Goal: Task Accomplishment & Management: Use online tool/utility

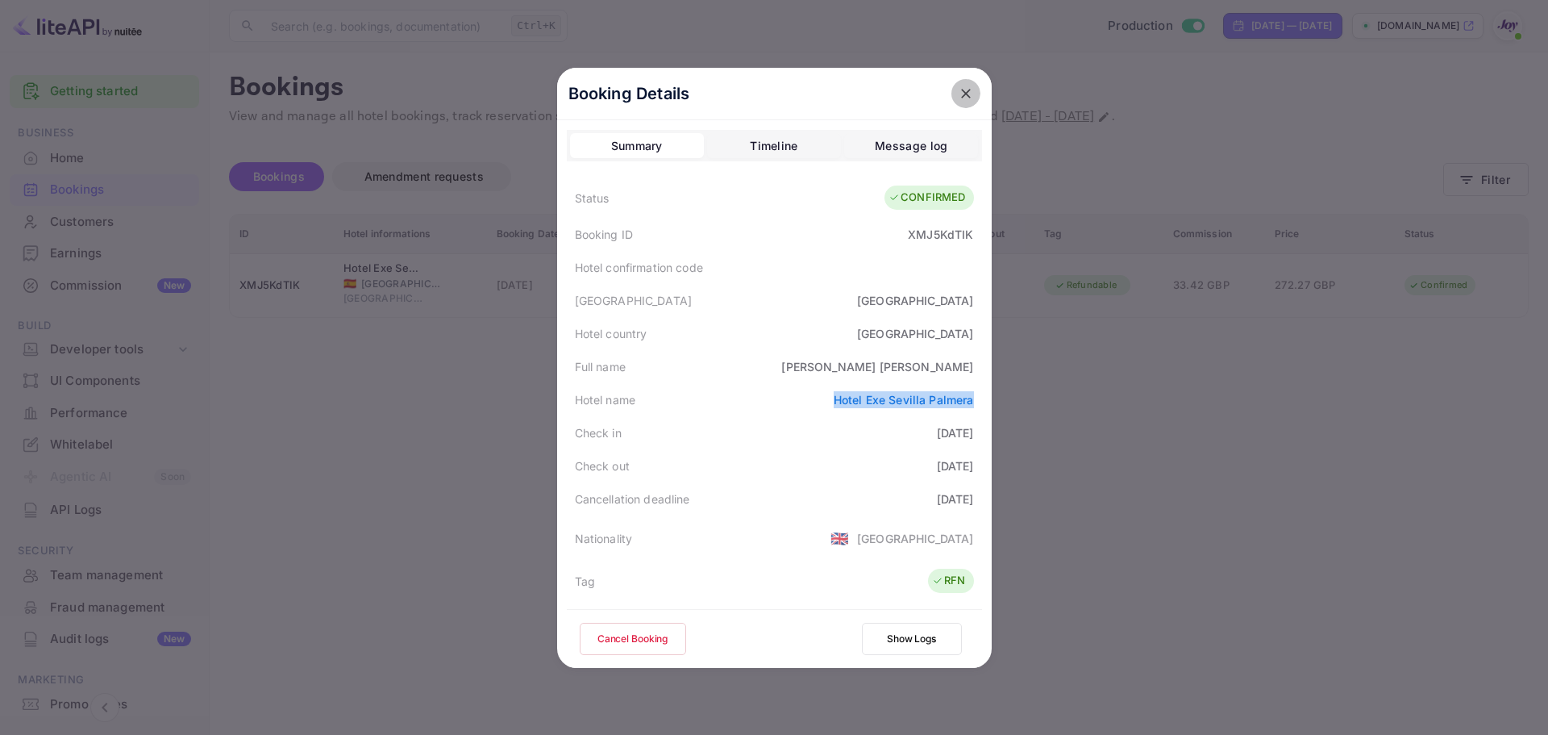
click at [969, 88] on button "close" at bounding box center [966, 93] width 29 height 29
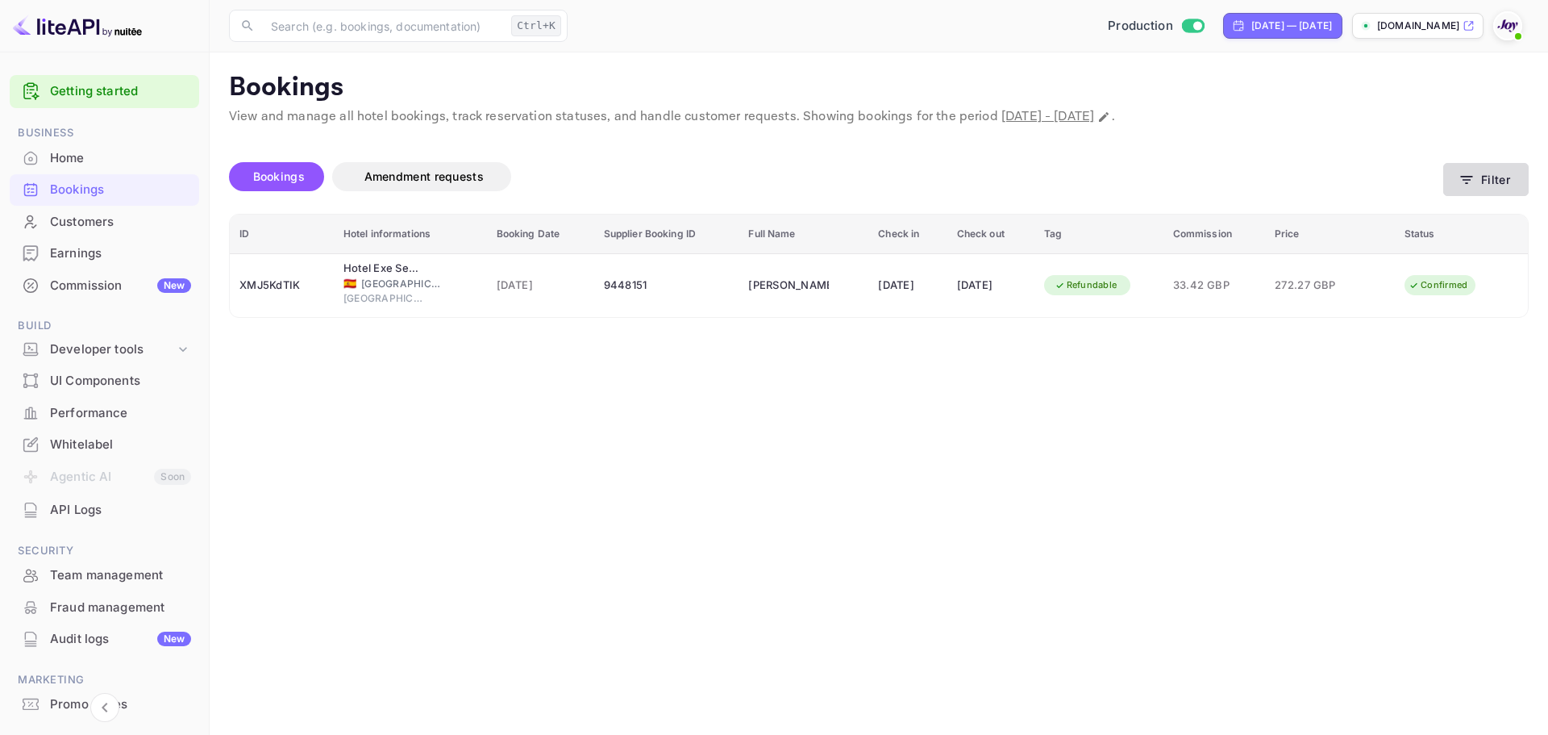
click at [1469, 187] on icon "button" at bounding box center [1467, 180] width 16 height 16
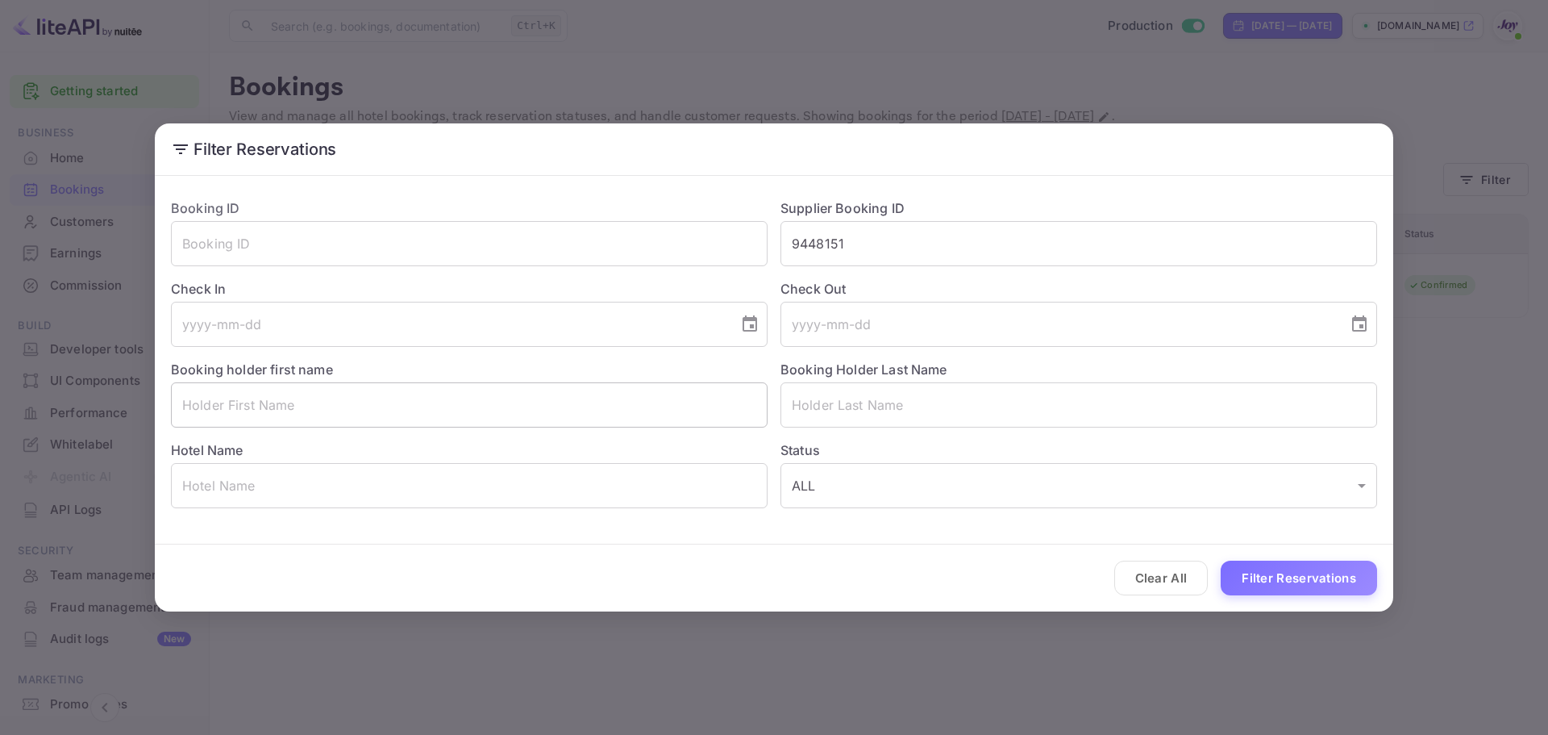
click at [328, 407] on input "text" at bounding box center [469, 404] width 597 height 45
paste input "[PERSON_NAME]"
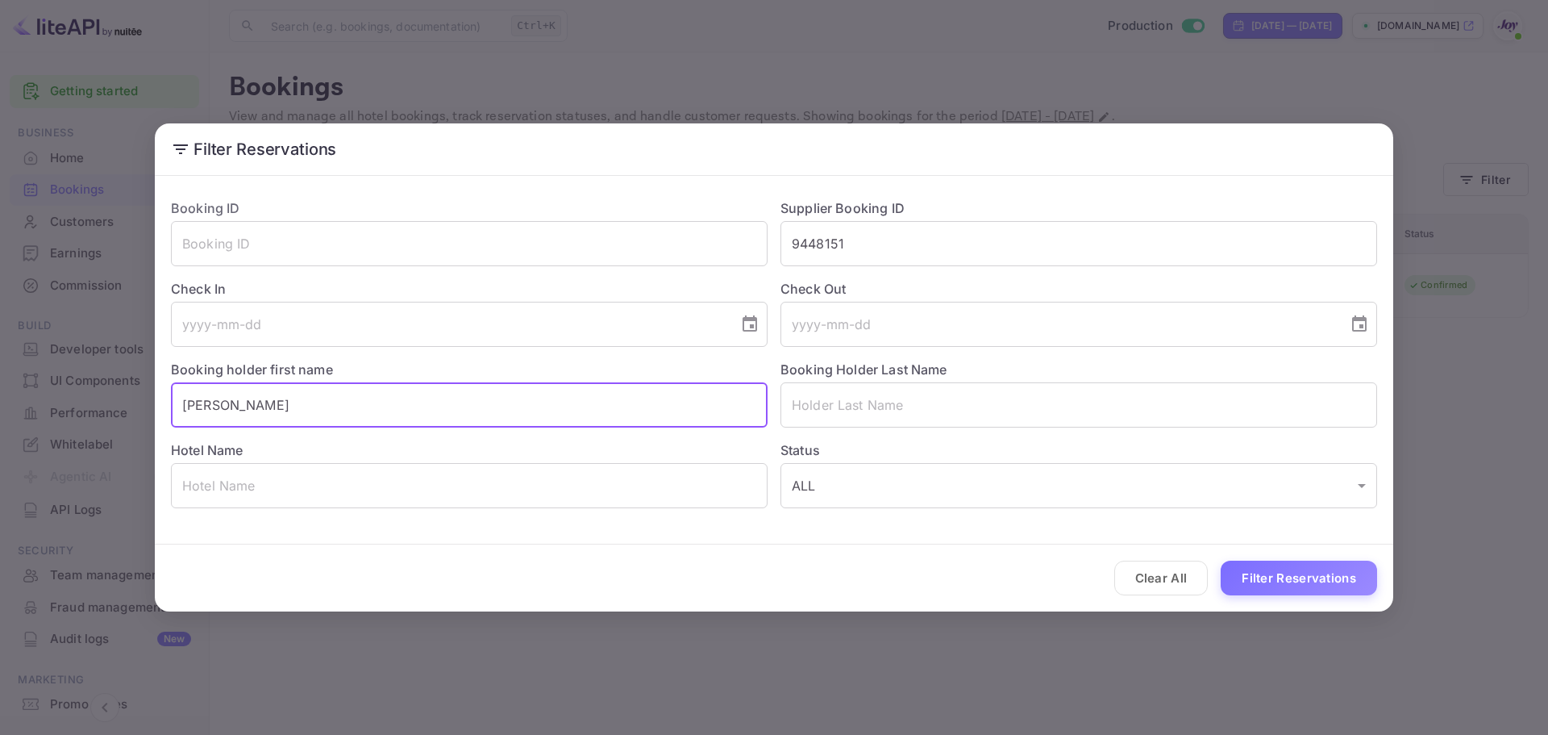
drag, startPoint x: 328, startPoint y: 408, endPoint x: 258, endPoint y: 399, distance: 70.7
click at [258, 399] on input "[PERSON_NAME]" at bounding box center [469, 404] width 597 height 45
type input "[PERSON_NAME]"
click at [843, 410] on input "text" at bounding box center [1079, 404] width 597 height 45
paste input "[PERSON_NAME]"
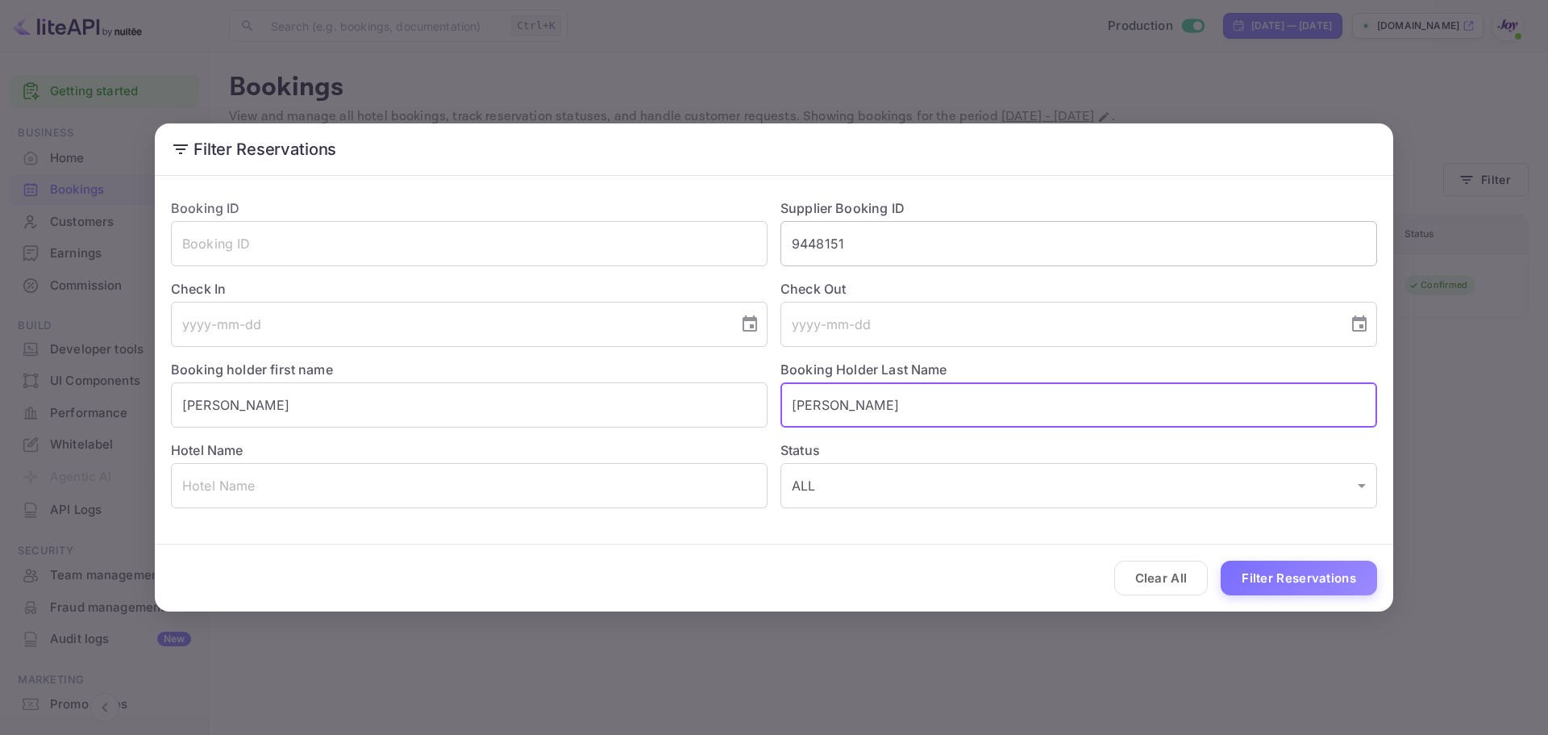
type input "[PERSON_NAME]"
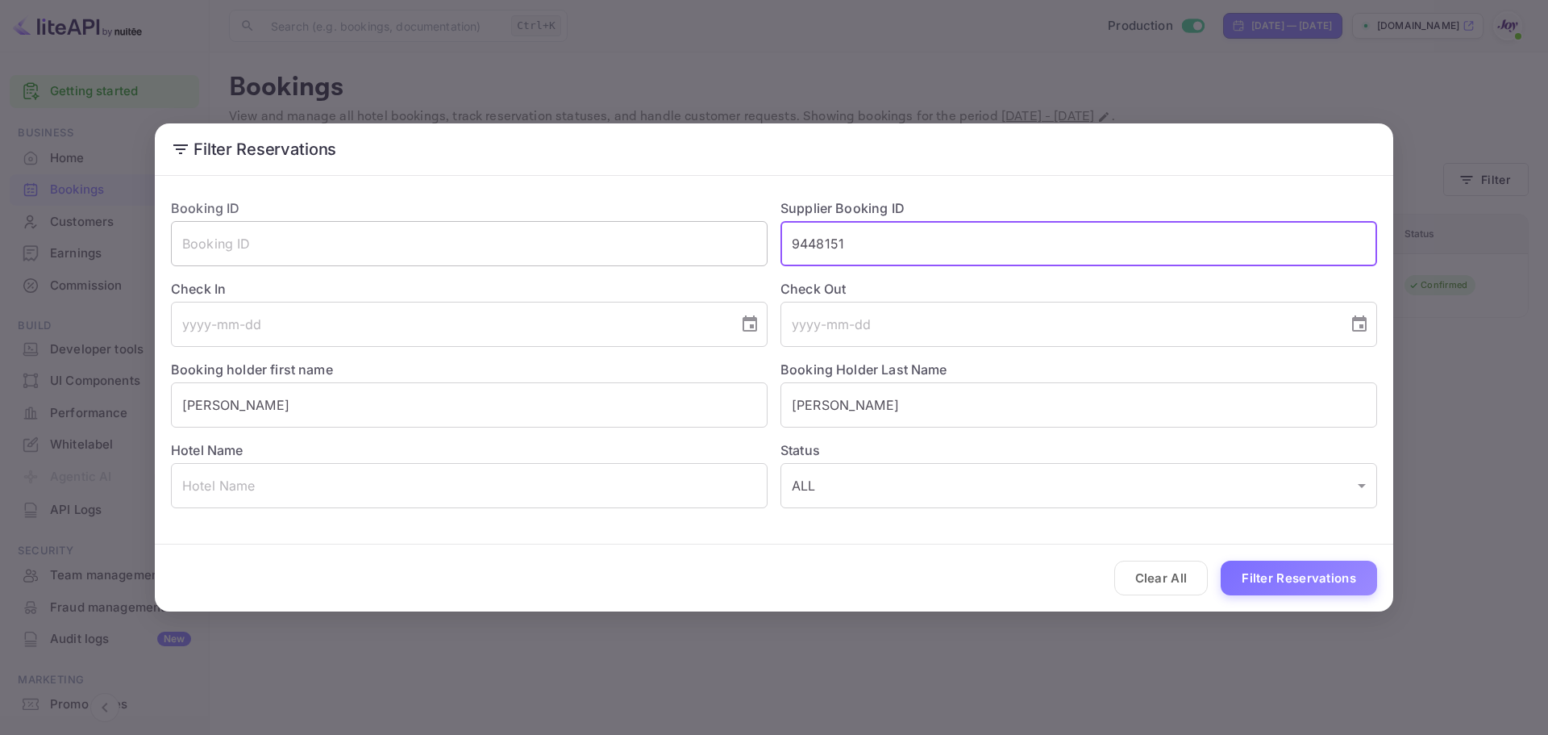
drag, startPoint x: 858, startPoint y: 227, endPoint x: 696, endPoint y: 223, distance: 162.2
click at [699, 223] on div "Booking ID ​ Supplier Booking ID 9448151 ​ Check In ​ Check Out ​ Booking holde…" at bounding box center [767, 346] width 1219 height 323
click at [1293, 567] on button "Filter Reservations" at bounding box center [1299, 578] width 156 height 35
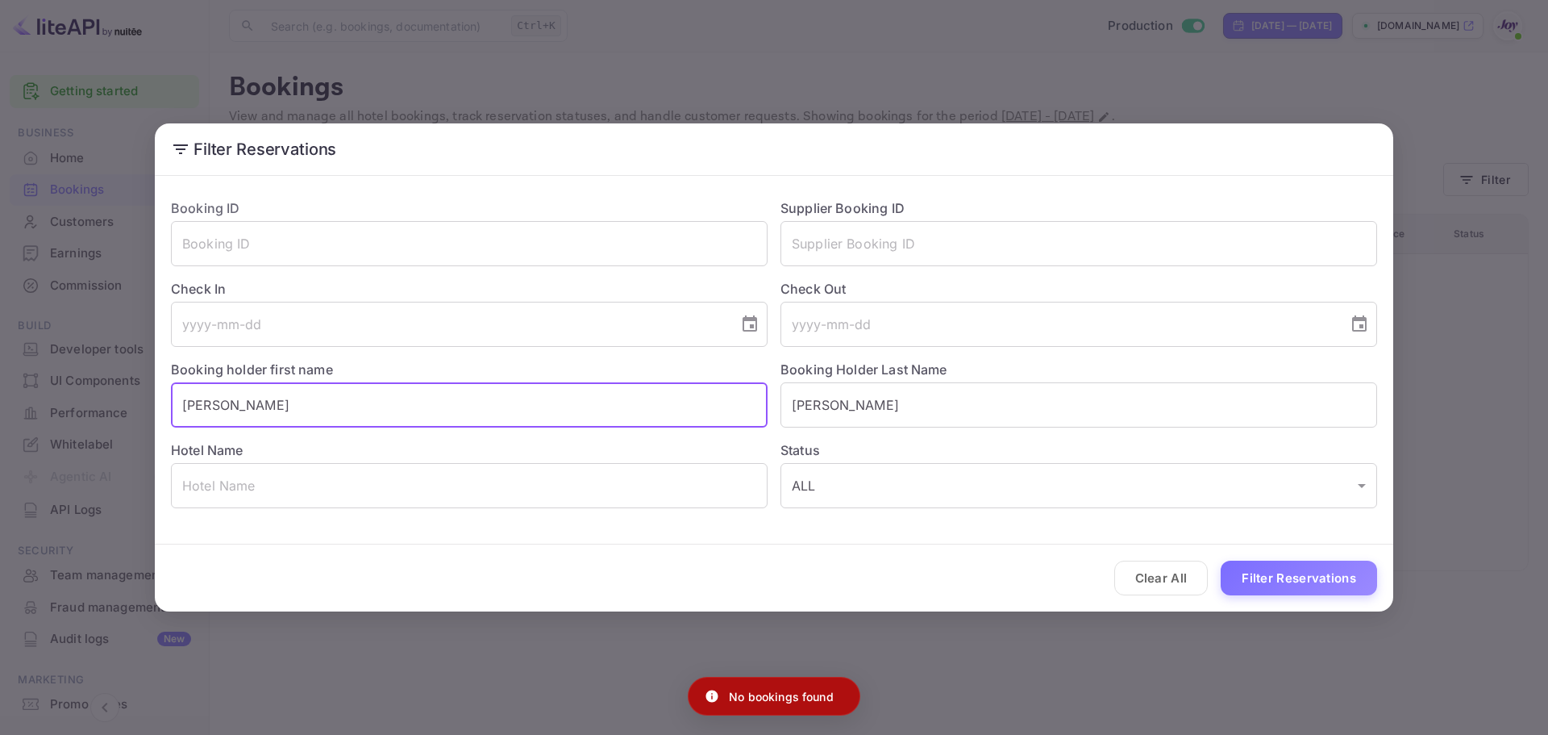
drag, startPoint x: 202, startPoint y: 393, endPoint x: -34, endPoint y: 390, distance: 235.5
click at [0, 390] on html "Getting started Business Home Bookings Customers Earnings Commission New Build …" at bounding box center [774, 367] width 1548 height 735
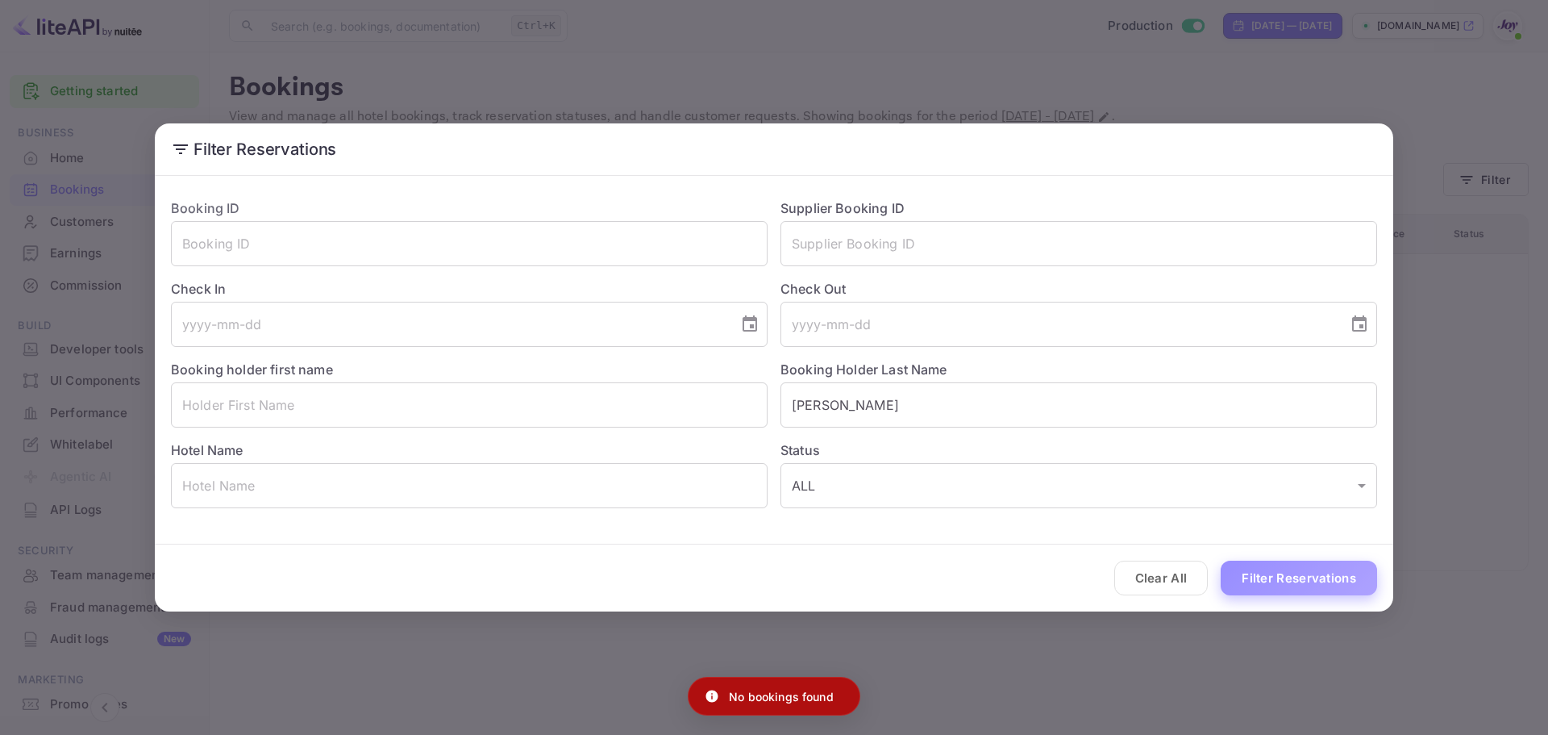
click at [1294, 567] on button "Filter Reservations" at bounding box center [1299, 578] width 156 height 35
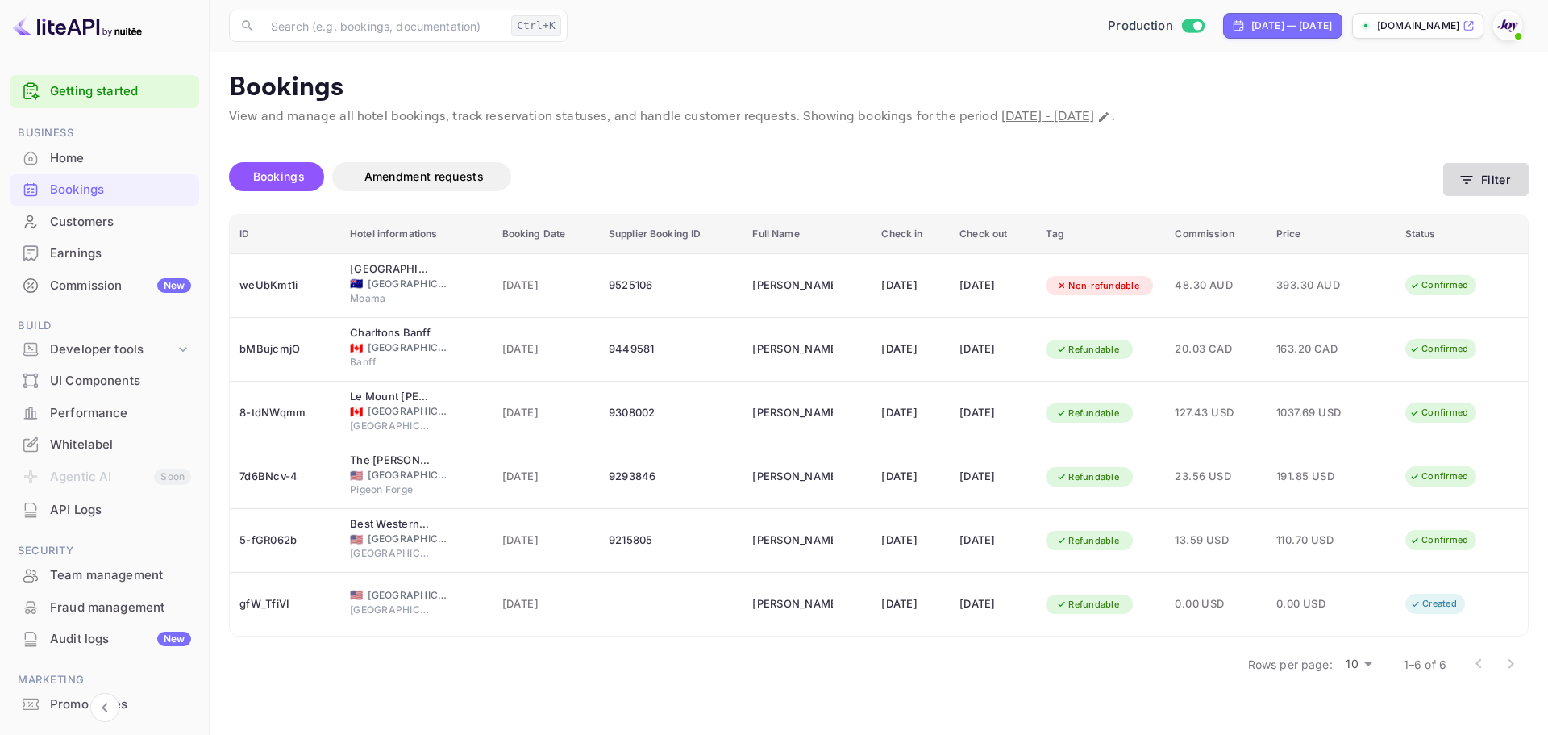
click at [1458, 179] on button "Filter" at bounding box center [1486, 179] width 85 height 33
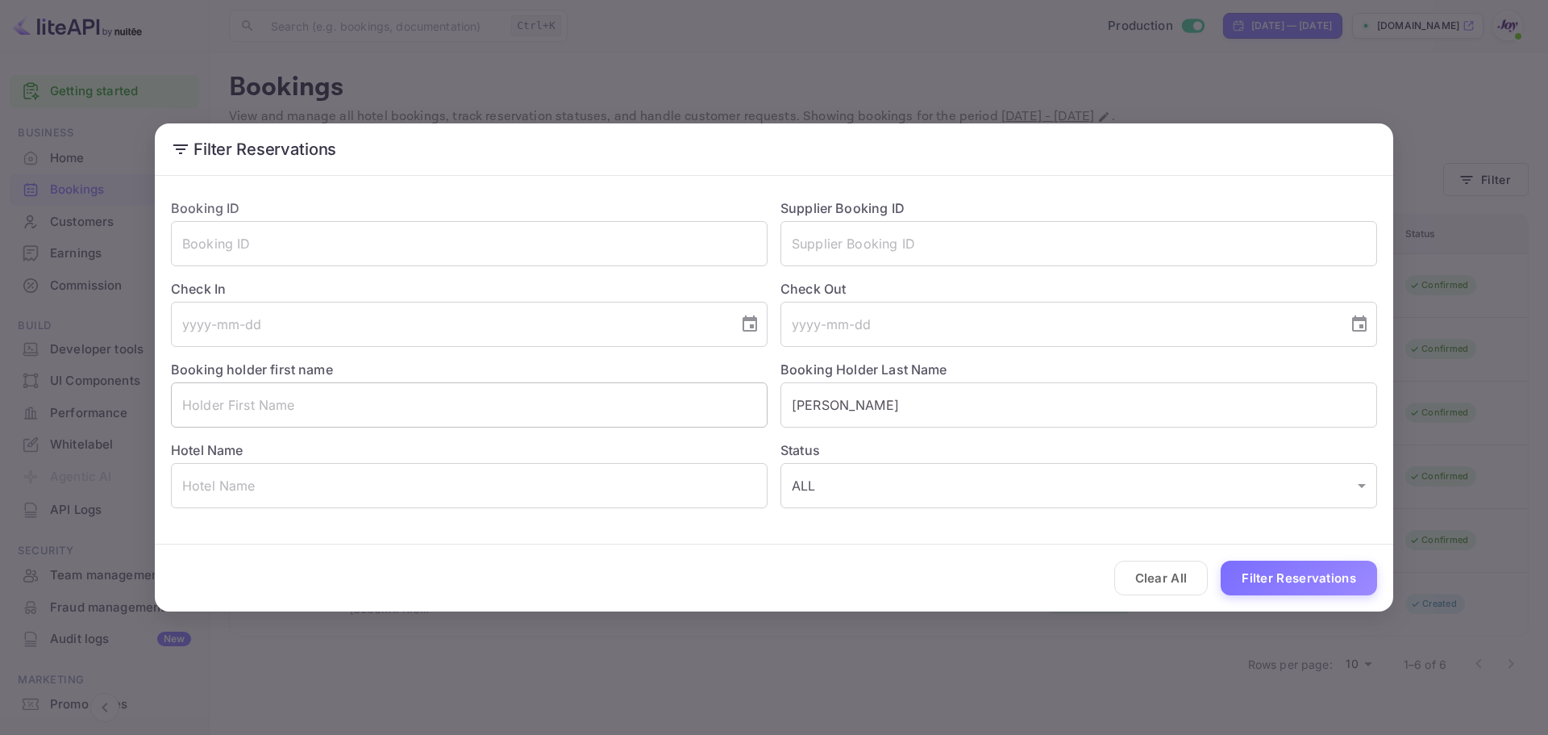
click at [386, 404] on input "text" at bounding box center [469, 404] width 597 height 45
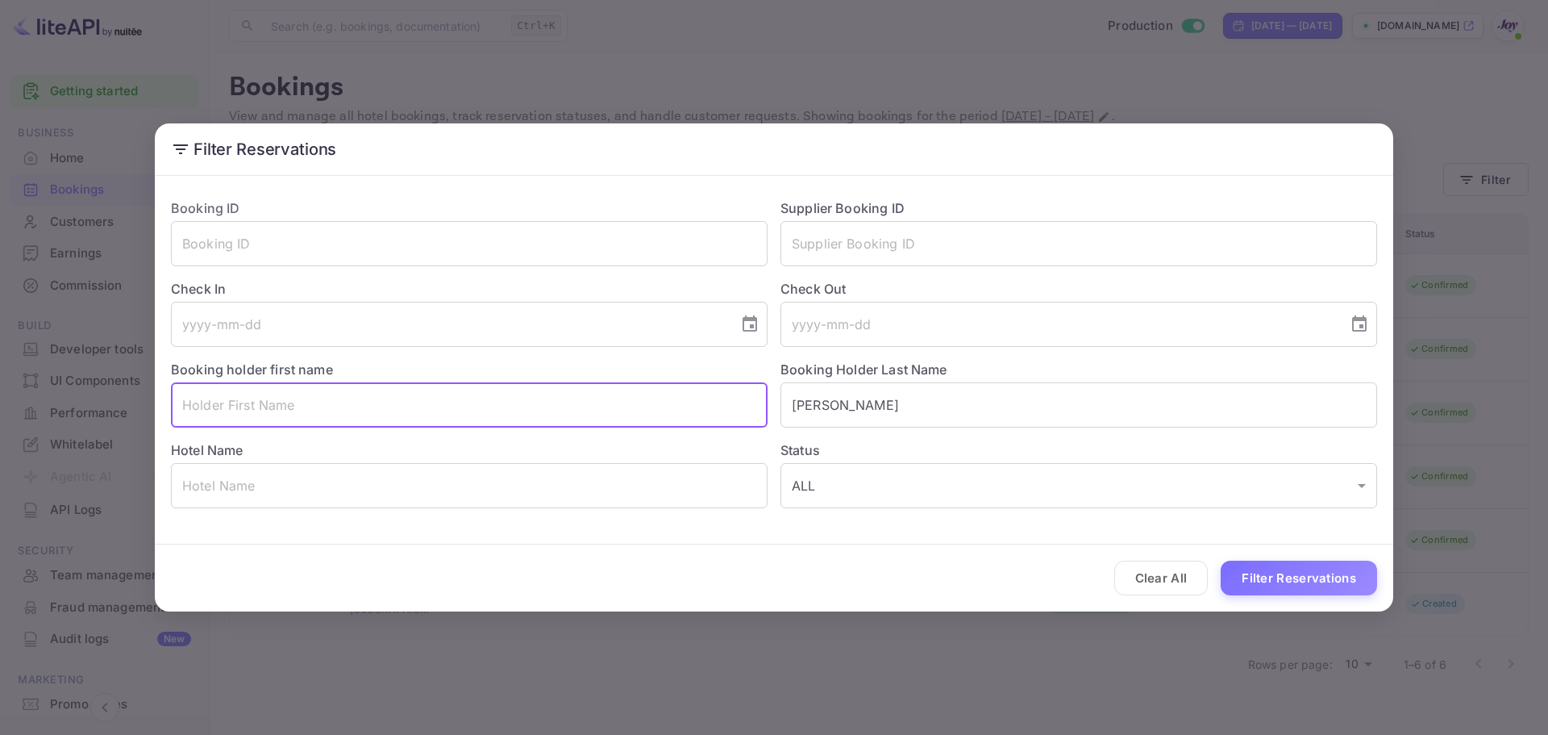
paste input "[PERSON_NAME]"
drag, startPoint x: 338, startPoint y: 405, endPoint x: 226, endPoint y: 391, distance: 112.9
click at [226, 391] on input "[PERSON_NAME]" at bounding box center [469, 404] width 597 height 45
type input "Taariq"
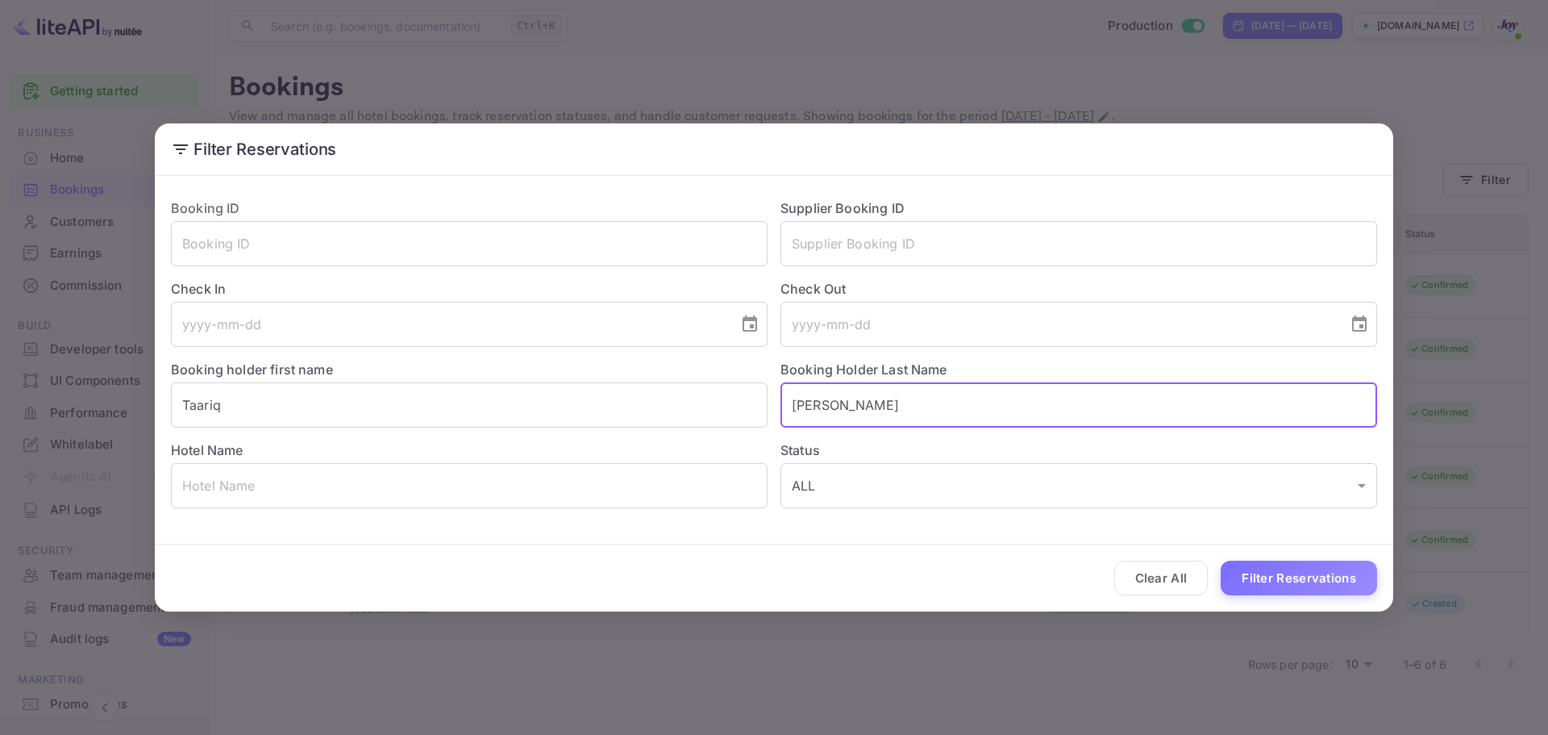
click at [840, 397] on input "[PERSON_NAME]" at bounding box center [1079, 404] width 597 height 45
paste input "[PERSON_NAME]"
type input "[PERSON_NAME]"
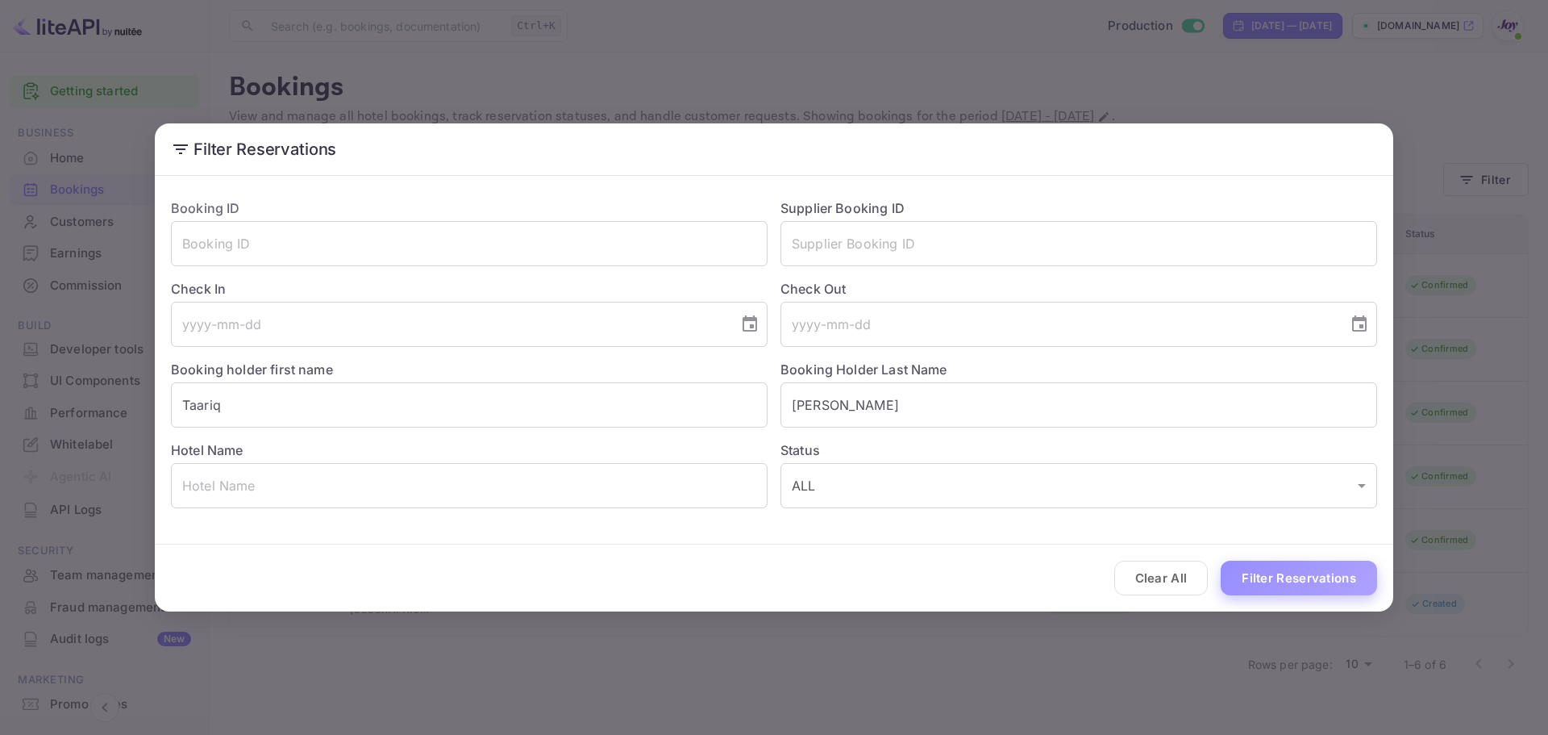
click at [1258, 586] on button "Filter Reservations" at bounding box center [1299, 578] width 156 height 35
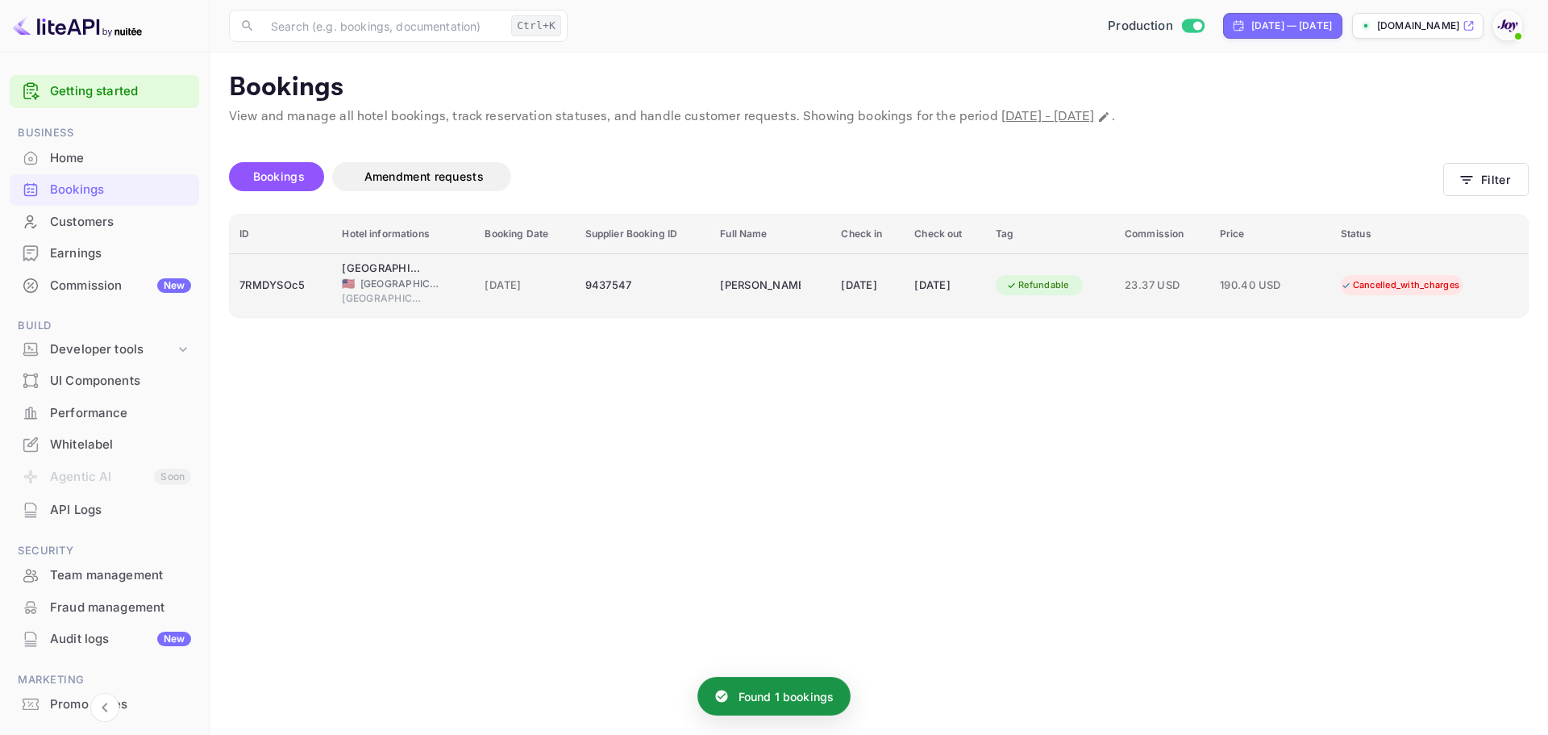
click at [376, 302] on span "[GEOGRAPHIC_DATA]" at bounding box center [382, 298] width 81 height 15
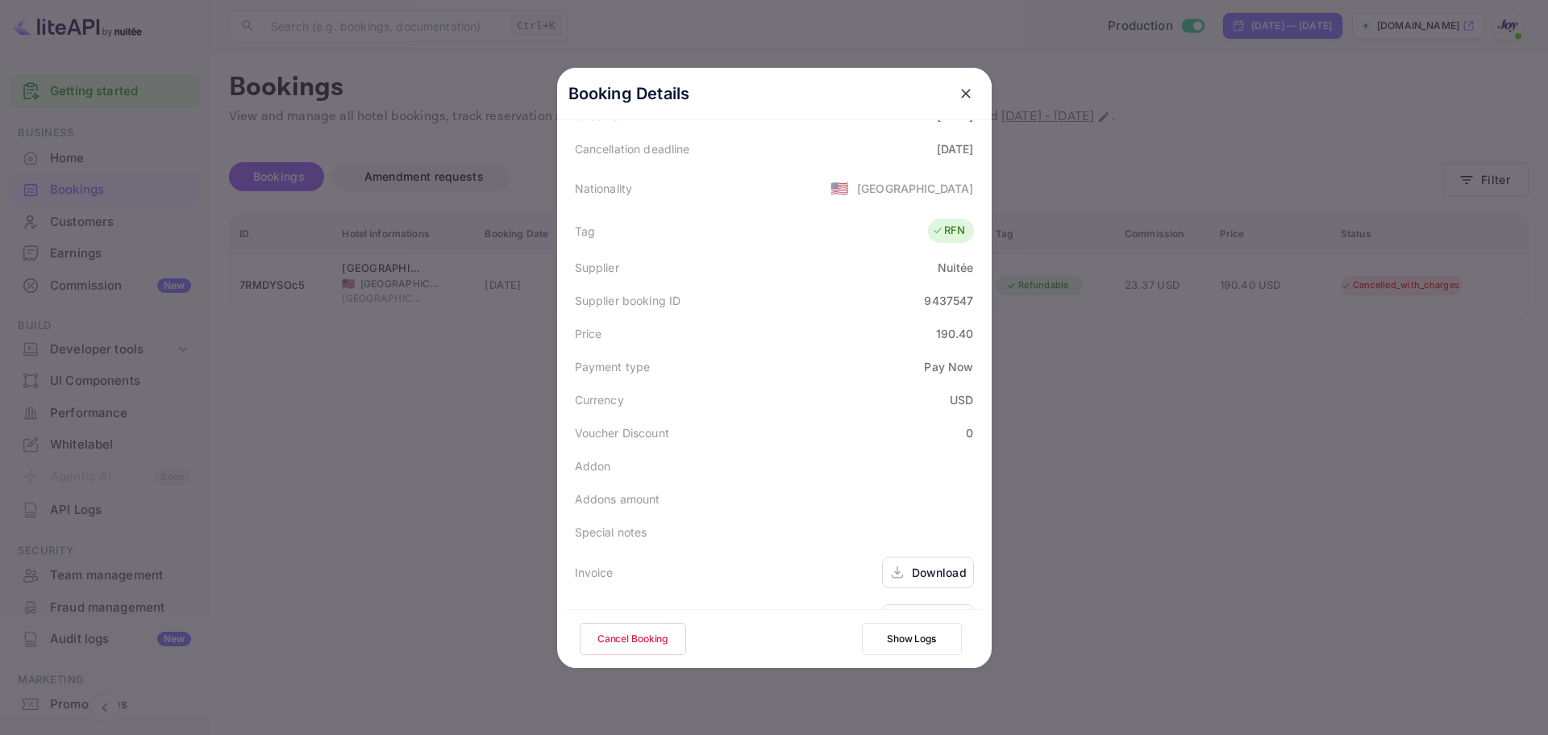
scroll to position [391, 0]
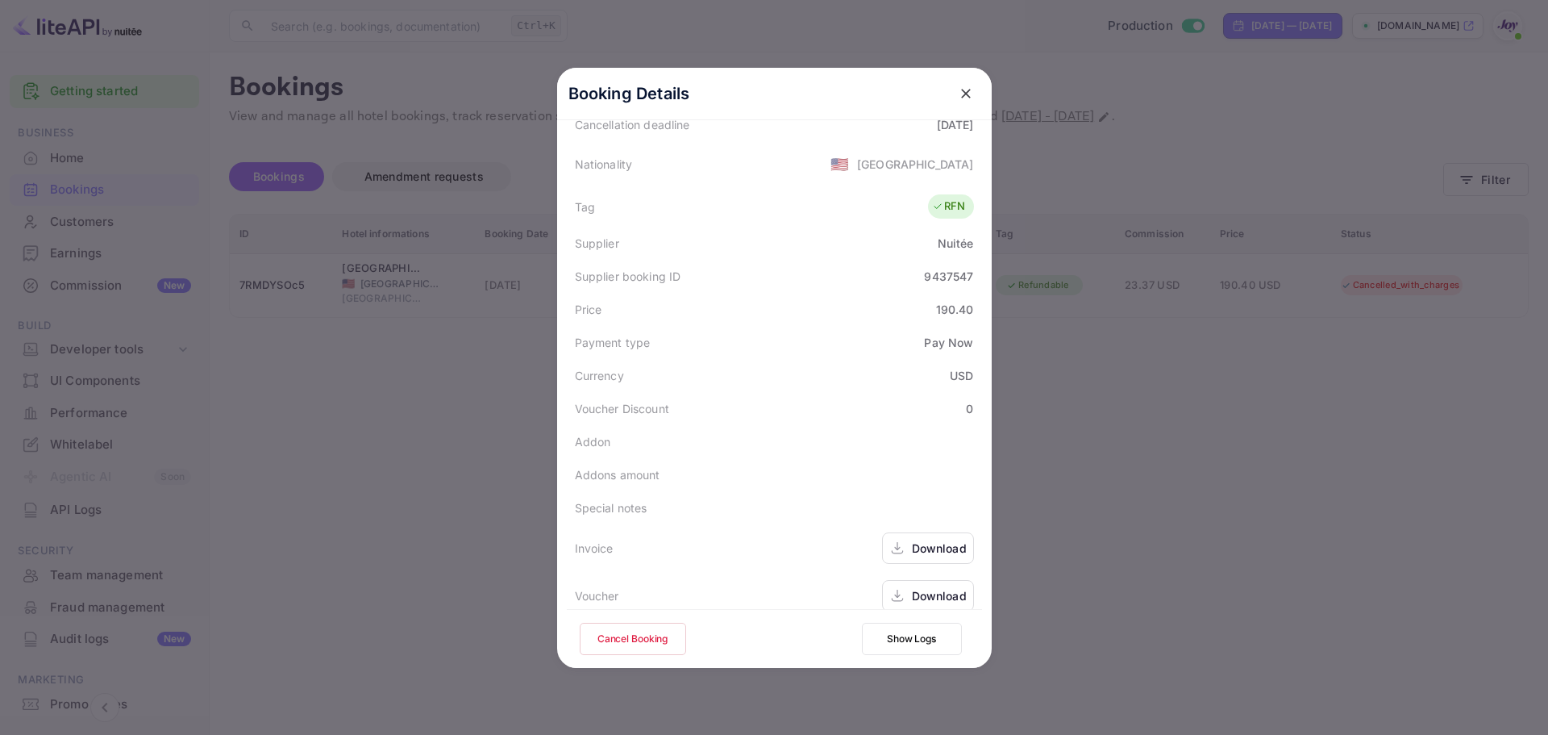
click at [912, 540] on div "Download" at bounding box center [939, 548] width 55 height 17
click at [932, 587] on div "Download" at bounding box center [939, 595] width 55 height 17
click at [935, 587] on div "Download" at bounding box center [939, 595] width 55 height 17
